Goal: Transaction & Acquisition: Purchase product/service

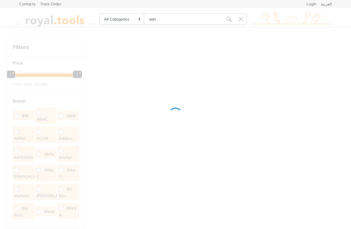
type input "sand"
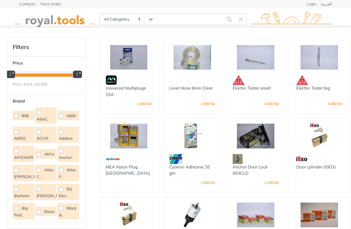
type input "e"
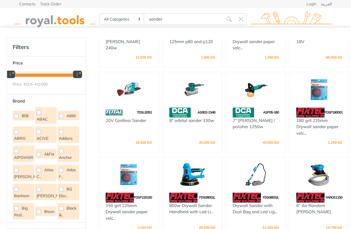
scroll to position [951, 0]
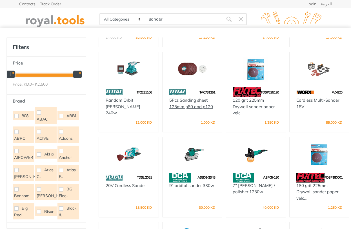
type input "sander"
click at [184, 97] on link "5Pcs Sanding sheet 125mm p80 and p120" at bounding box center [191, 103] width 44 height 12
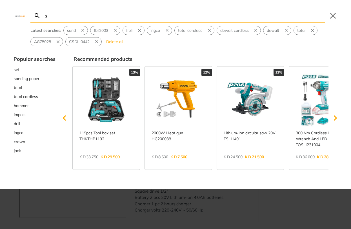
type input "sa"
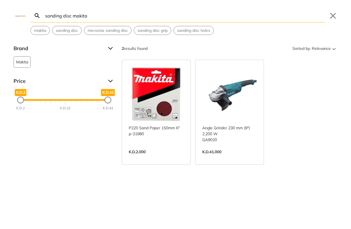
type input "sanding disc makita"
click at [136, 158] on link "View more →" at bounding box center [156, 158] width 55 height 0
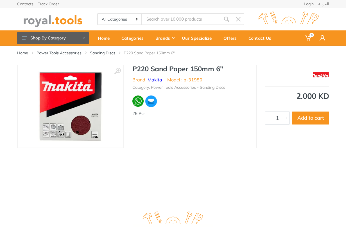
click at [159, 71] on h1 "P220 Sand Paper 150mm 6"" at bounding box center [190, 69] width 115 height 8
drag, startPoint x: 159, startPoint y: 71, endPoint x: 222, endPoint y: 70, distance: 63.3
click at [222, 70] on h1 "P220 Sand Paper 150mm 6"" at bounding box center [190, 69] width 115 height 8
copy h1 "Sand Paper 150mm 6""
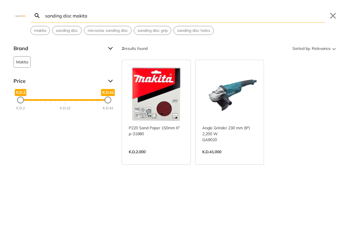
click at [150, 18] on input "sanding disc makita" at bounding box center [184, 15] width 281 height 13
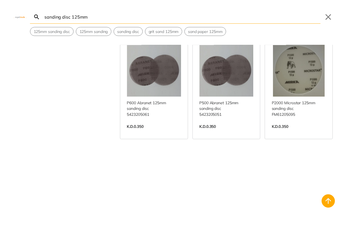
scroll to position [874, 0]
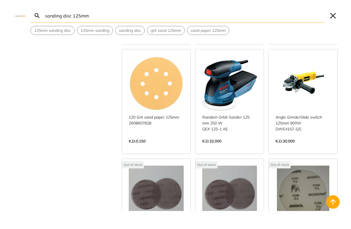
type input "sanding disc 125mm"
click at [331, 19] on button "Close" at bounding box center [332, 15] width 9 height 9
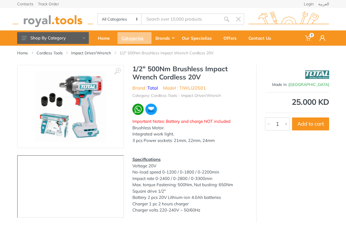
click at [142, 37] on div "Categories" at bounding box center [135, 38] width 34 height 12
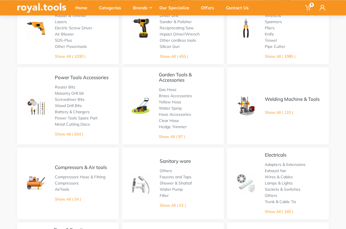
scroll to position [81, 0]
click at [71, 132] on link "Show All ( 634 )" at bounding box center [69, 133] width 28 height 5
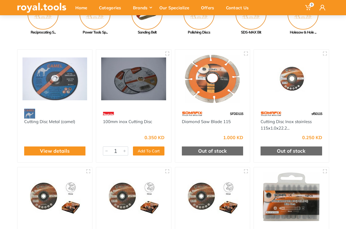
scroll to position [23, 0]
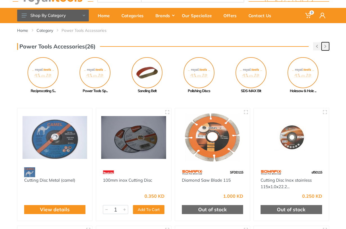
click at [325, 48] on use "button" at bounding box center [326, 46] width 2 height 3
click at [251, 77] on img at bounding box center [251, 72] width 31 height 31
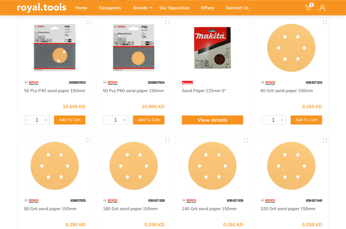
scroll to position [27, 0]
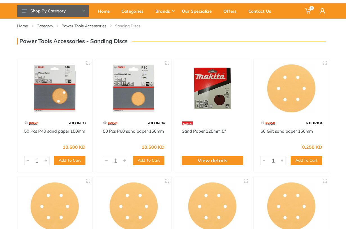
click at [211, 108] on img at bounding box center [212, 88] width 65 height 49
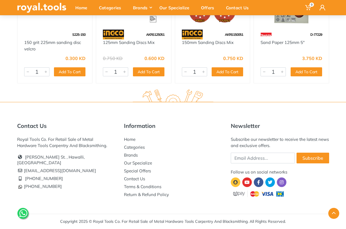
scroll to position [1326, 0]
